Goal: Task Accomplishment & Management: Use online tool/utility

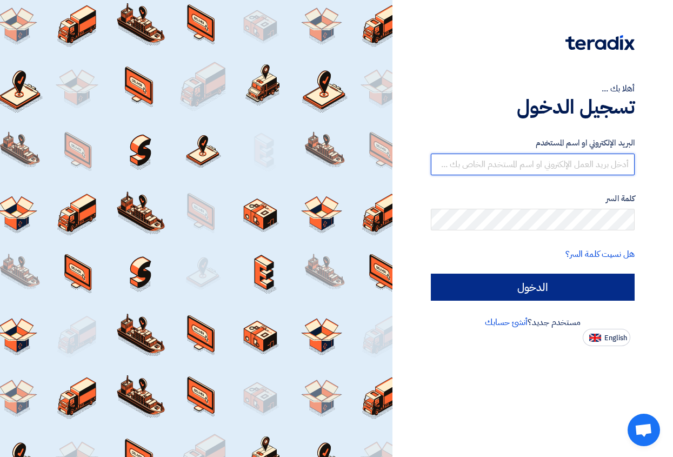
type input "[DOMAIN_NAME][EMAIL_ADDRESS][DOMAIN_NAME]"
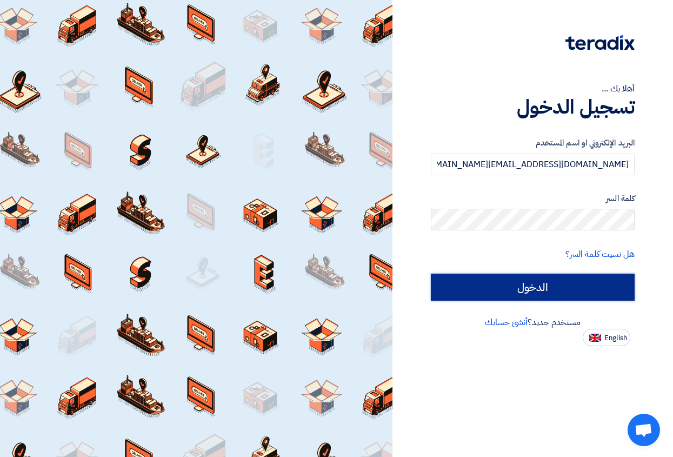
click at [596, 295] on input "الدخول" at bounding box center [533, 287] width 204 height 27
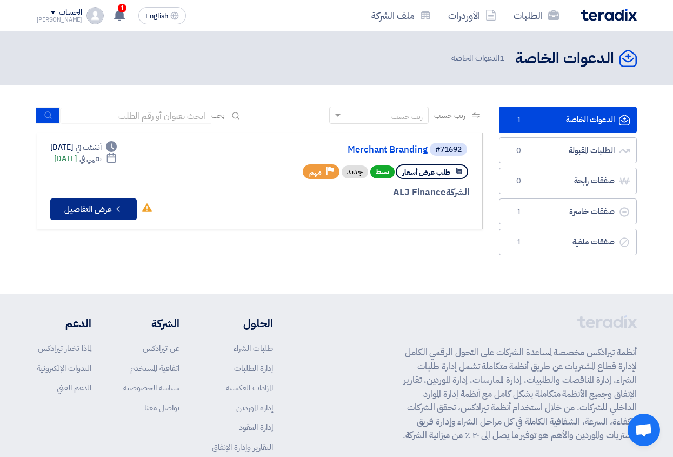
click at [117, 204] on icon "Check details" at bounding box center [118, 209] width 10 height 10
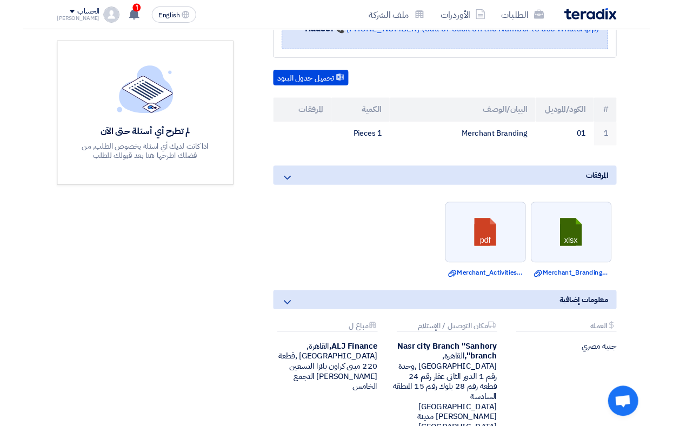
scroll to position [262, 0]
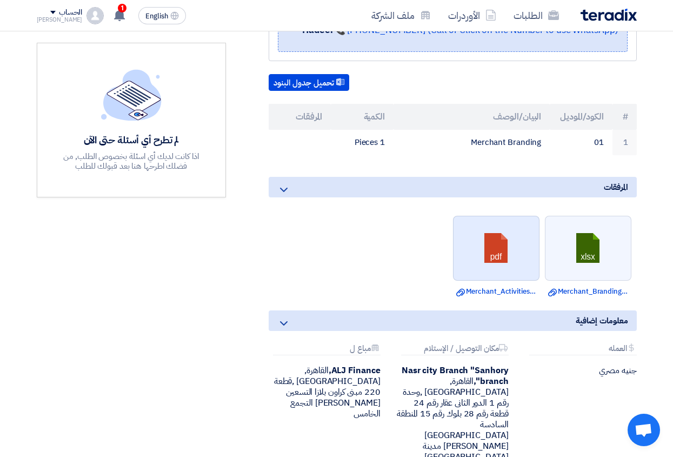
click at [501, 233] on link at bounding box center [497, 248] width 87 height 65
